Goal: Transaction & Acquisition: Purchase product/service

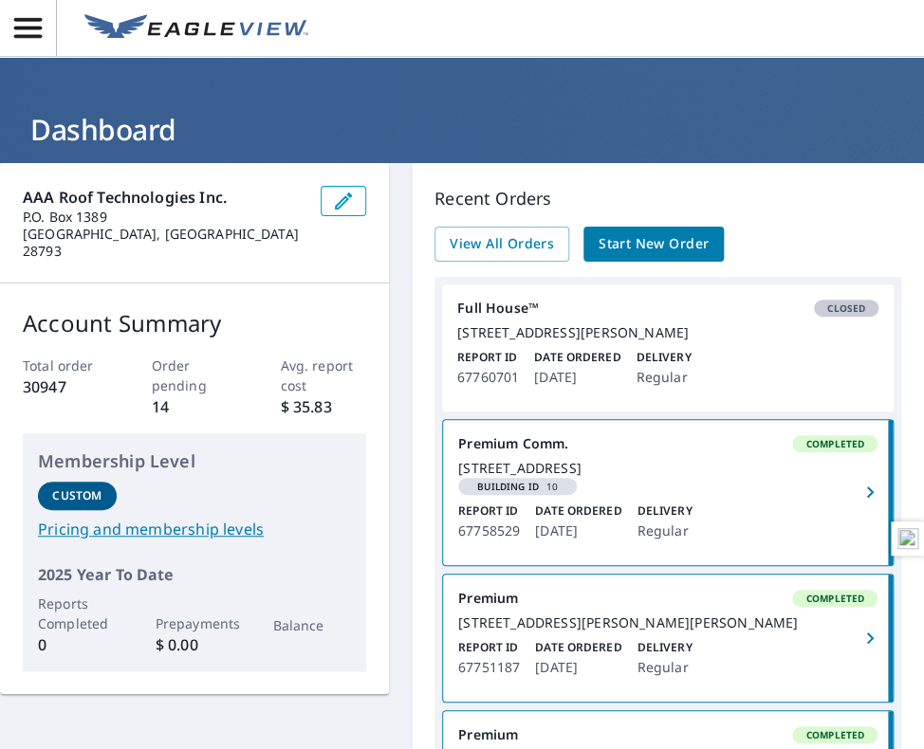
click at [663, 246] on span "Start New Order" at bounding box center [653, 244] width 110 height 24
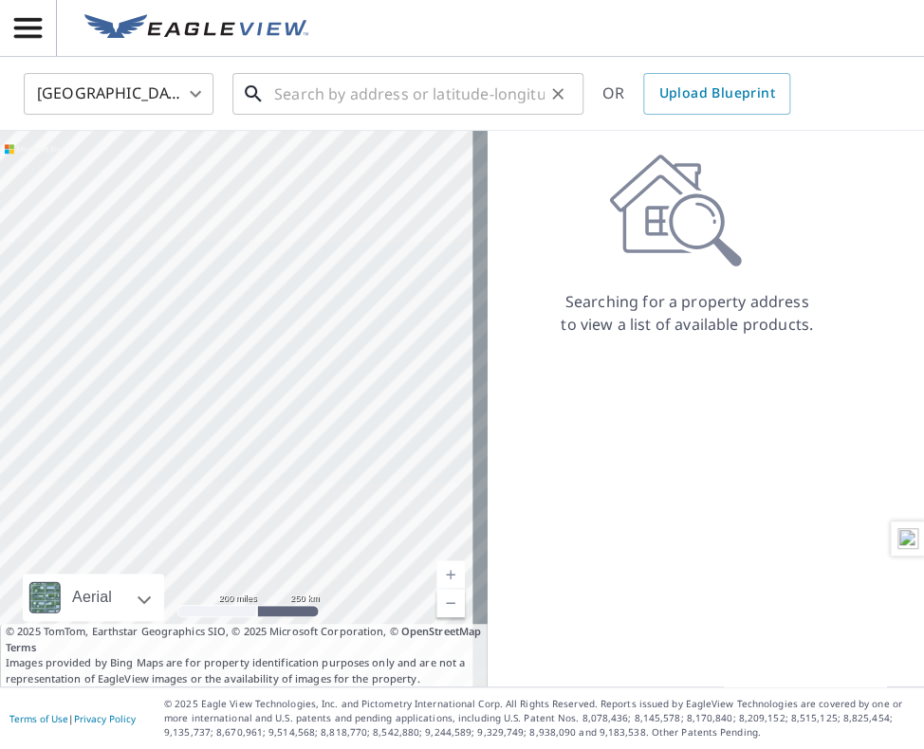
click at [447, 92] on input "text" at bounding box center [409, 93] width 270 height 53
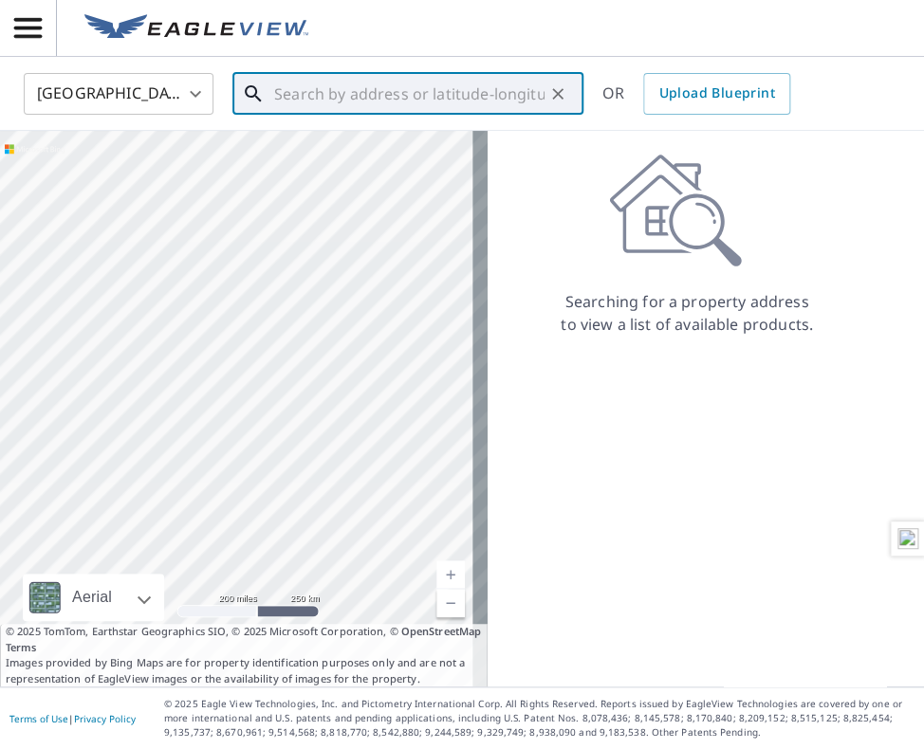
paste input "[STREET_ADDRESS][PERSON_NAME]"
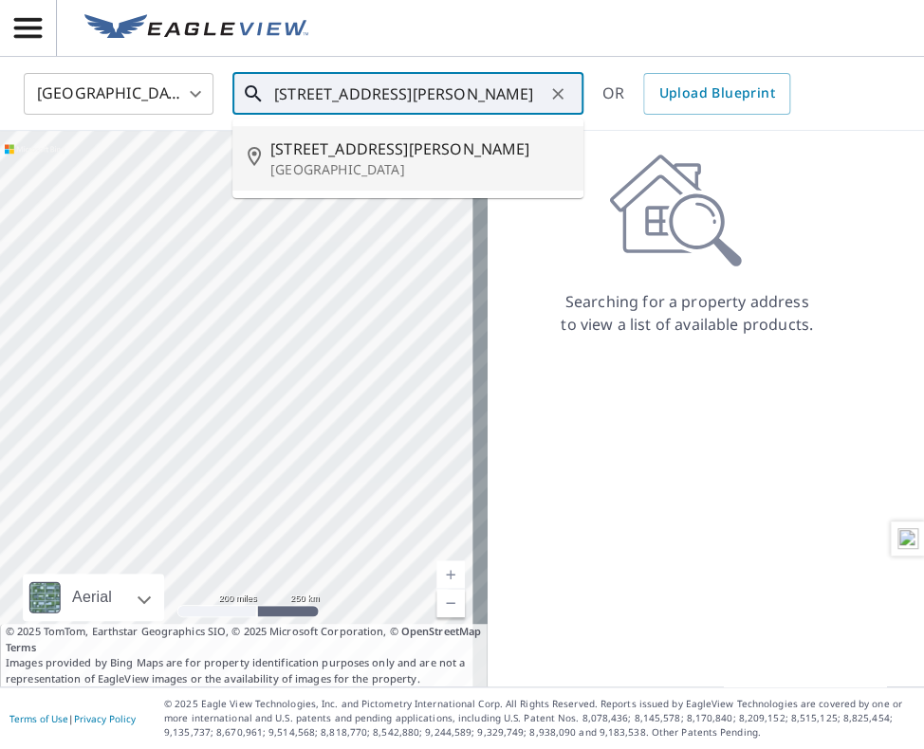
click at [385, 147] on span "[STREET_ADDRESS][PERSON_NAME]" at bounding box center [419, 149] width 298 height 23
type input "[STREET_ADDRESS][PERSON_NAME]"
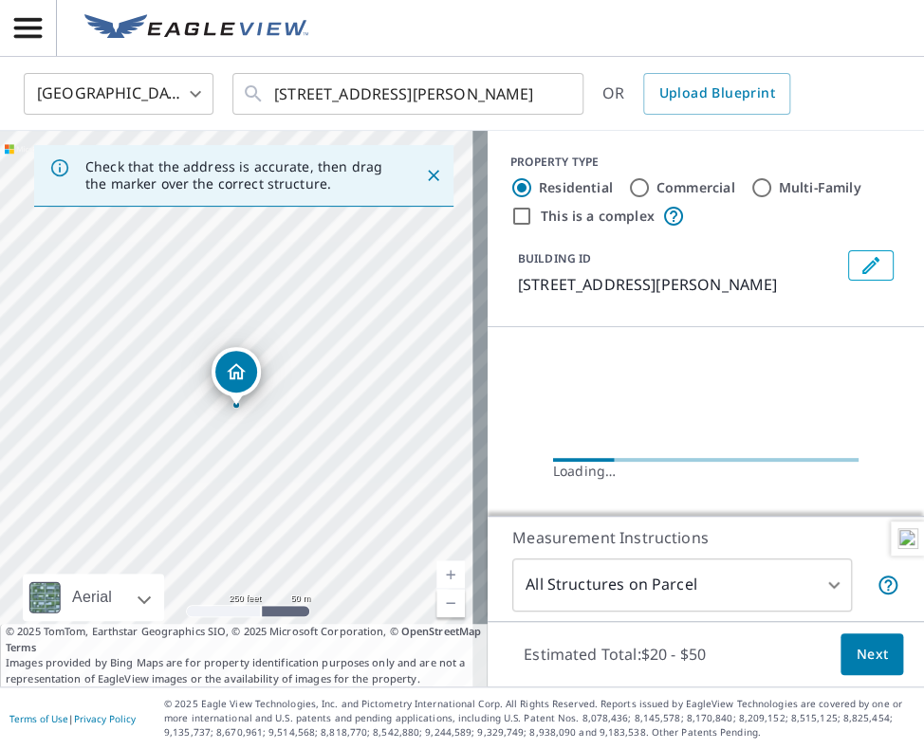
click at [855, 659] on span "Next" at bounding box center [871, 655] width 32 height 24
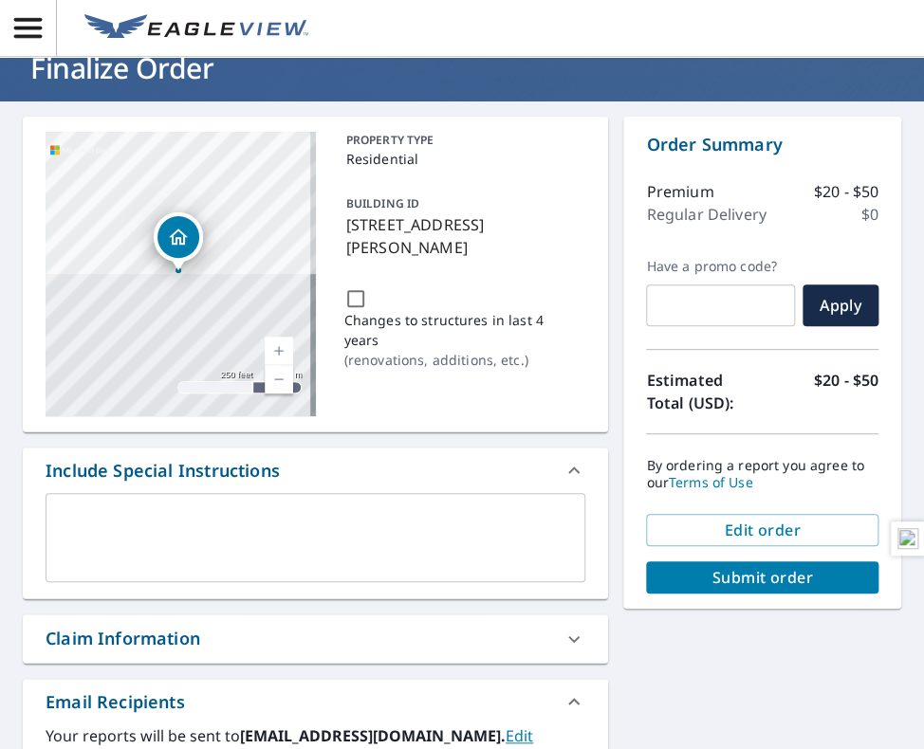
scroll to position [94, 0]
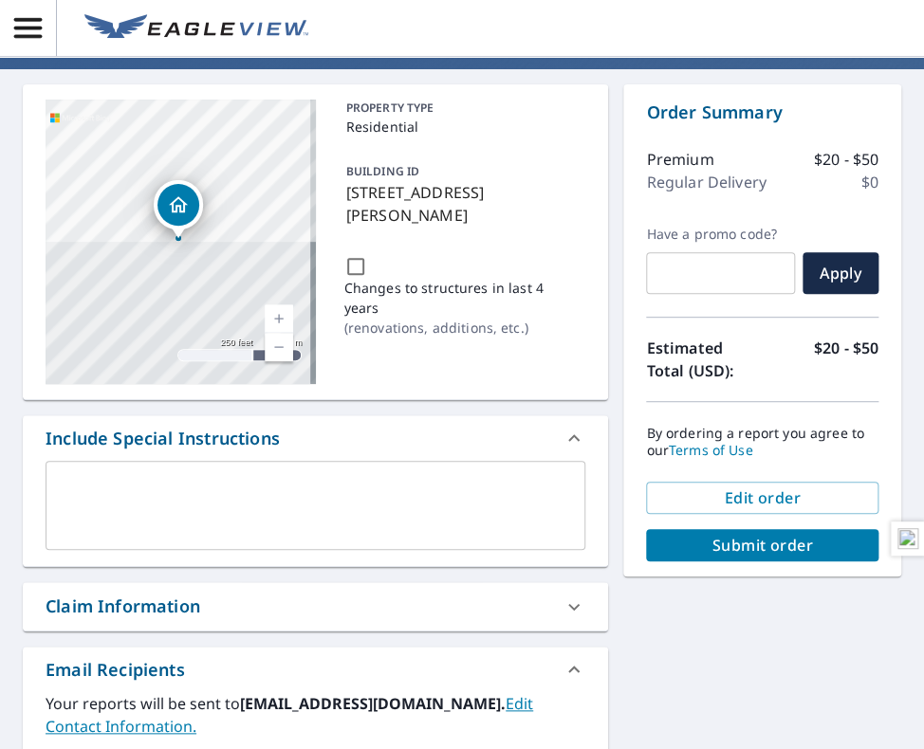
click at [106, 605] on div "Claim Information" at bounding box center [123, 607] width 155 height 26
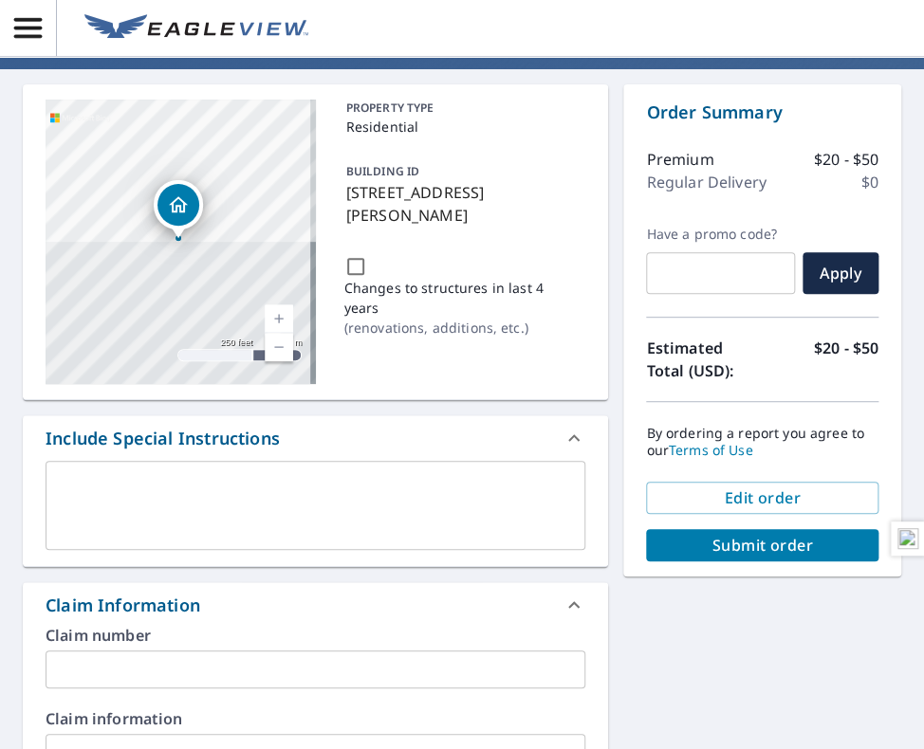
drag, startPoint x: 128, startPoint y: 672, endPoint x: 158, endPoint y: 656, distance: 34.4
click at [128, 672] on input "text" at bounding box center [316, 670] width 540 height 38
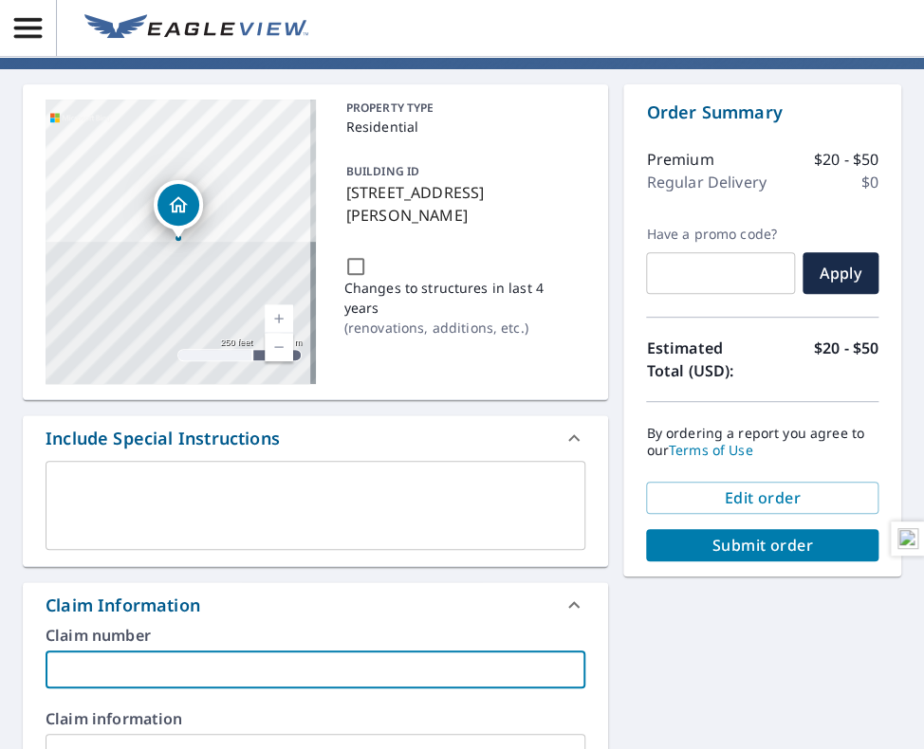
paste input "[PERSON_NAME] WoNum # 25-2307"
type input "[PERSON_NAME] WoNum # 25-2307"
click at [767, 542] on span "Submit order" at bounding box center [762, 545] width 202 height 21
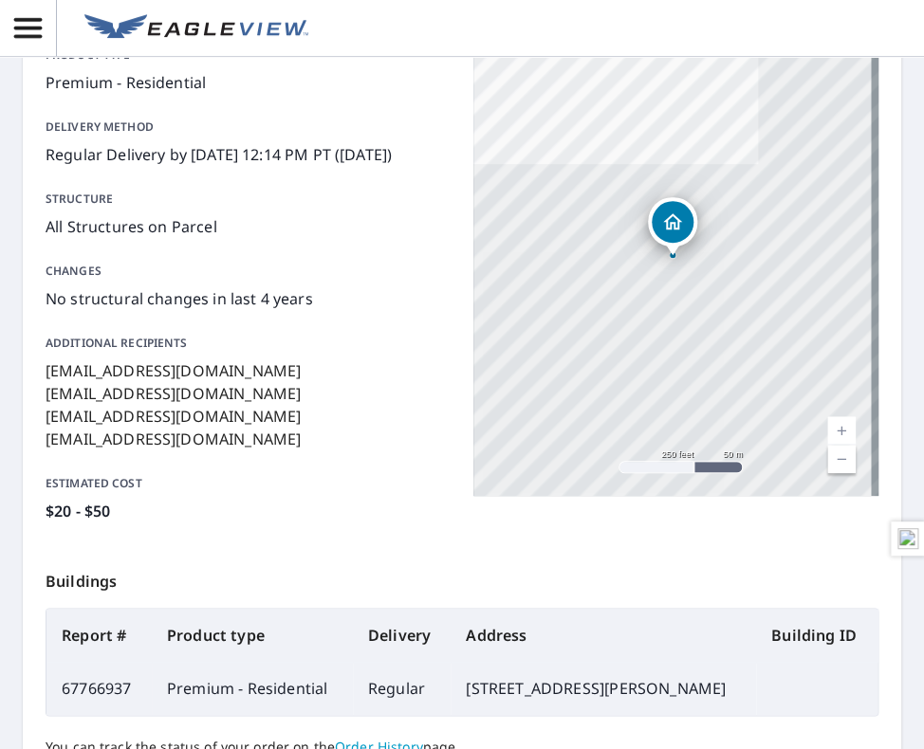
scroll to position [379, 0]
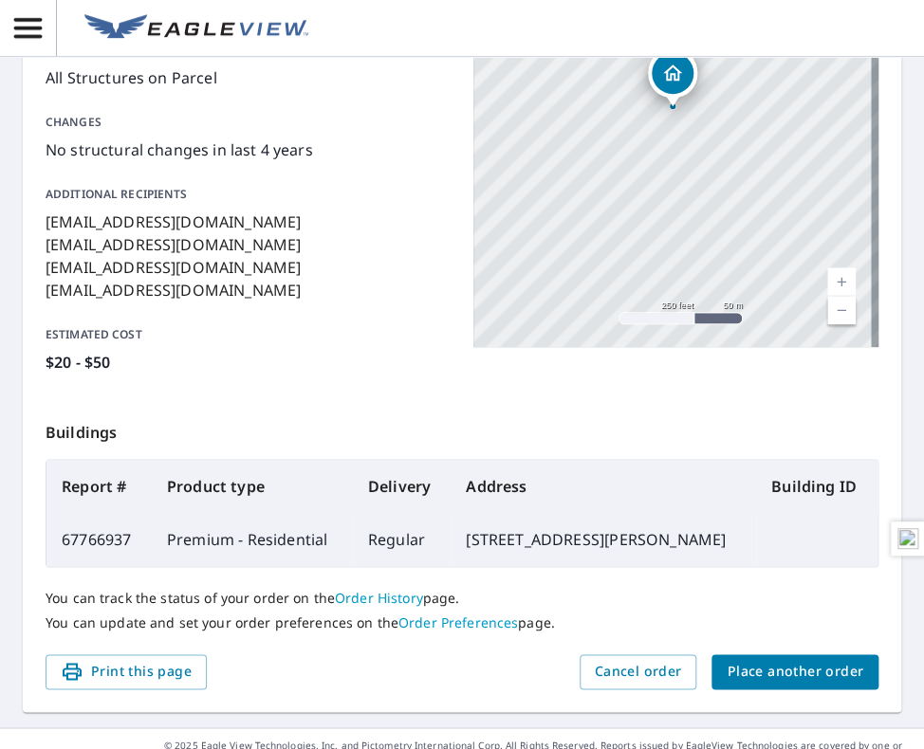
click at [95, 561] on td "67766937" at bounding box center [98, 539] width 105 height 53
copy td "67766937"
